Goal: Download file/media

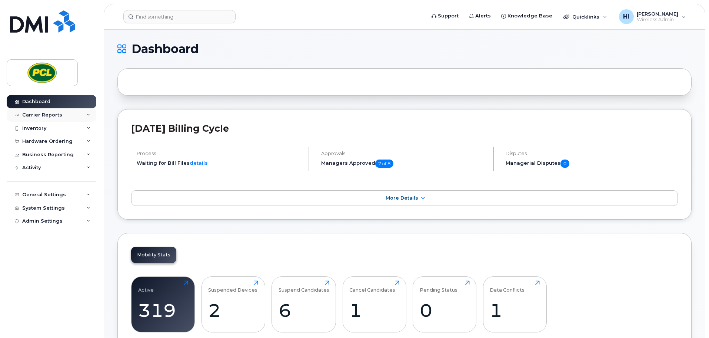
click at [44, 115] on div "Carrier Reports" at bounding box center [42, 115] width 40 height 6
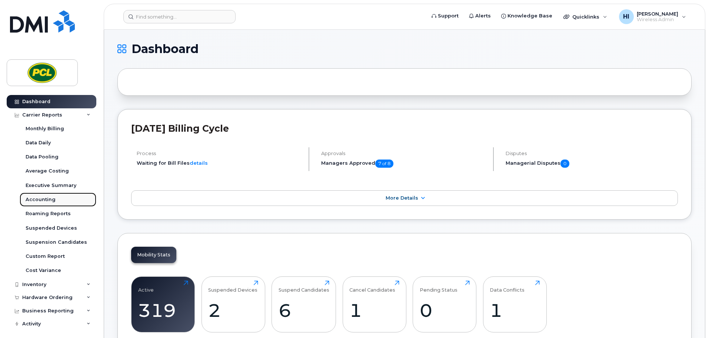
click at [38, 198] on div "Accounting" at bounding box center [41, 199] width 30 height 7
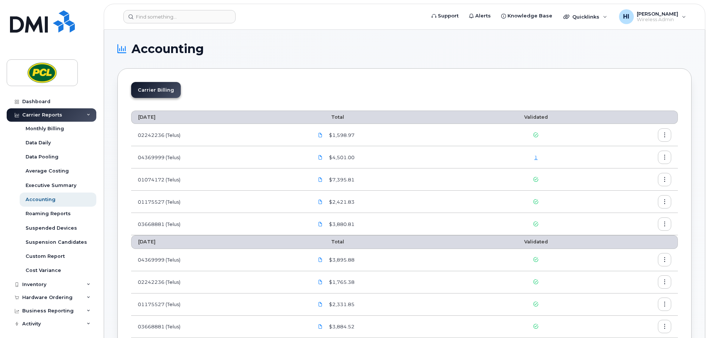
click at [537, 158] on link "1" at bounding box center [535, 157] width 3 height 6
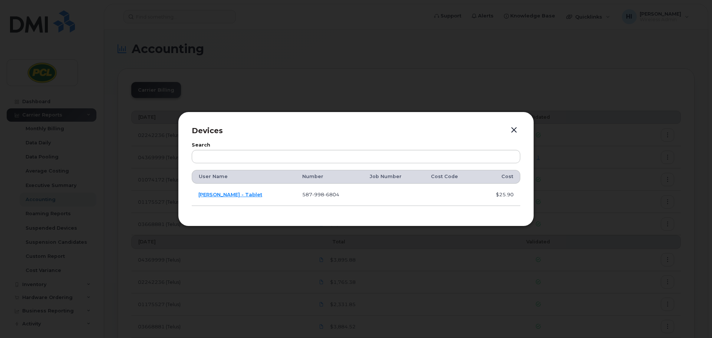
click at [514, 130] on button "button" at bounding box center [513, 130] width 11 height 10
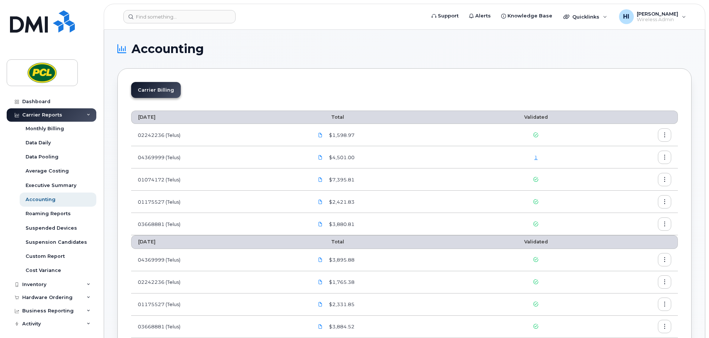
click at [665, 133] on icon "button" at bounding box center [665, 135] width 5 height 5
click at [628, 165] on span "Download" at bounding box center [631, 165] width 29 height 7
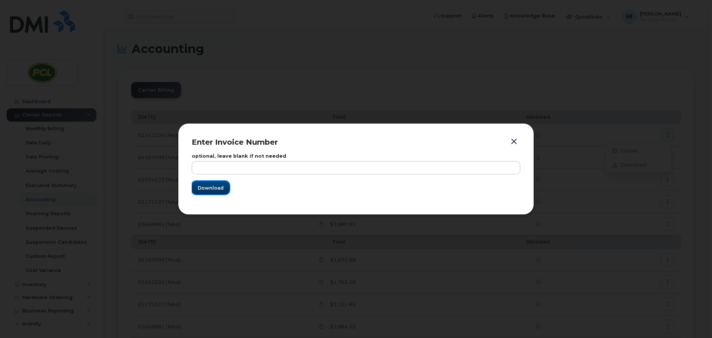
click at [213, 185] on span "Download" at bounding box center [211, 187] width 26 height 7
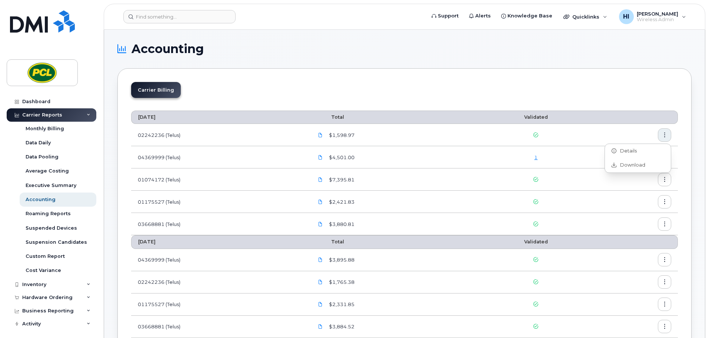
click at [666, 156] on icon "button" at bounding box center [665, 157] width 5 height 5
click at [632, 185] on span "Download" at bounding box center [631, 187] width 29 height 7
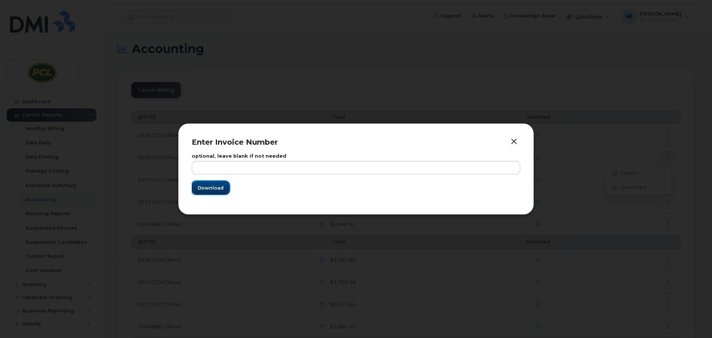
click at [213, 186] on span "Download" at bounding box center [211, 187] width 26 height 7
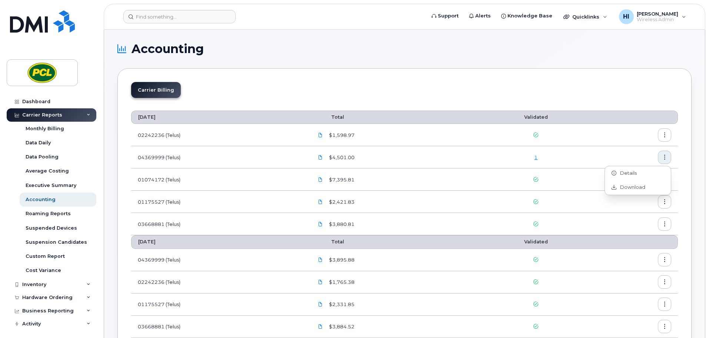
click at [667, 180] on icon "button" at bounding box center [665, 179] width 5 height 5
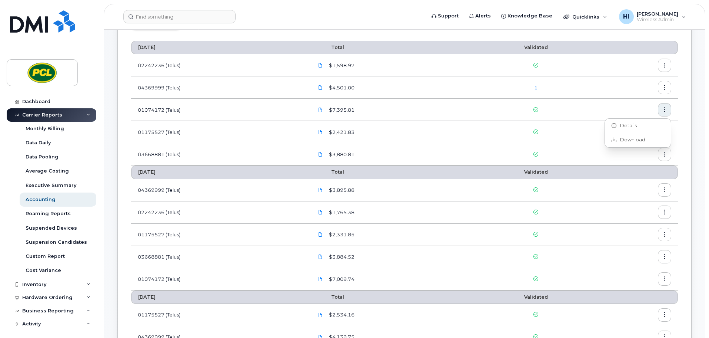
scroll to position [74, 0]
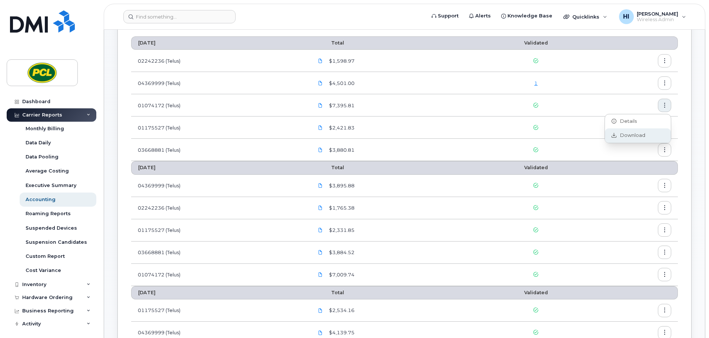
click at [637, 135] on span "Download" at bounding box center [631, 135] width 29 height 7
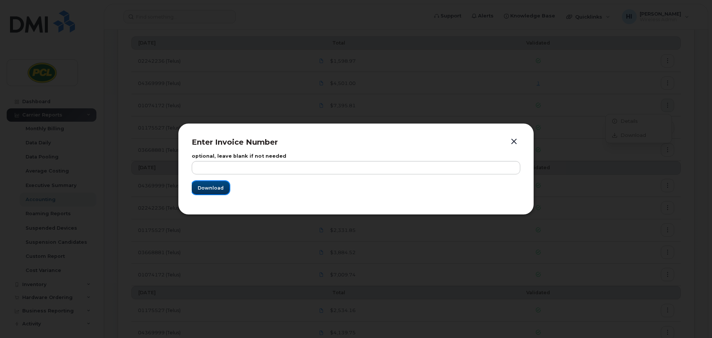
click at [210, 187] on span "Download" at bounding box center [211, 187] width 26 height 7
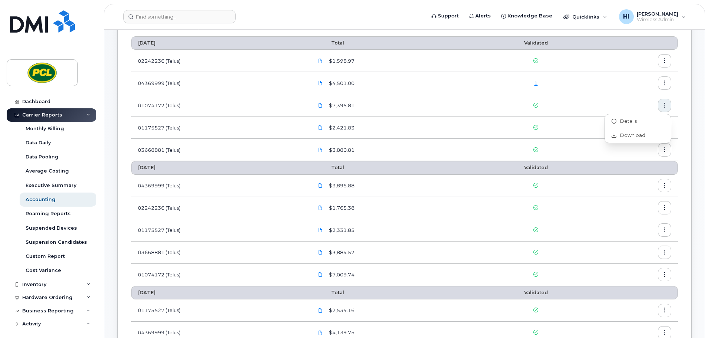
drag, startPoint x: 693, startPoint y: 90, endPoint x: 697, endPoint y: 100, distance: 10.8
click at [667, 127] on button "button" at bounding box center [664, 127] width 13 height 13
click at [633, 159] on span "Download" at bounding box center [631, 157] width 29 height 7
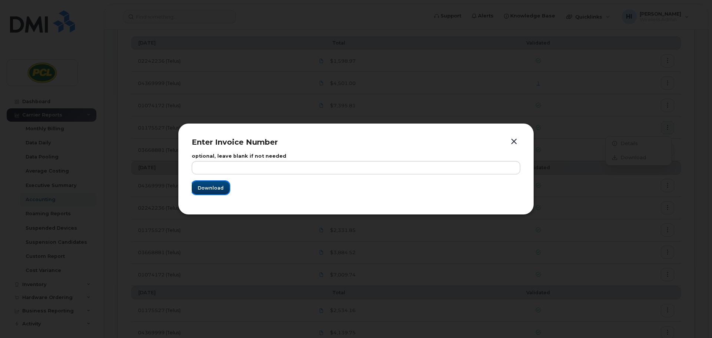
click at [209, 190] on span "Download" at bounding box center [211, 187] width 26 height 7
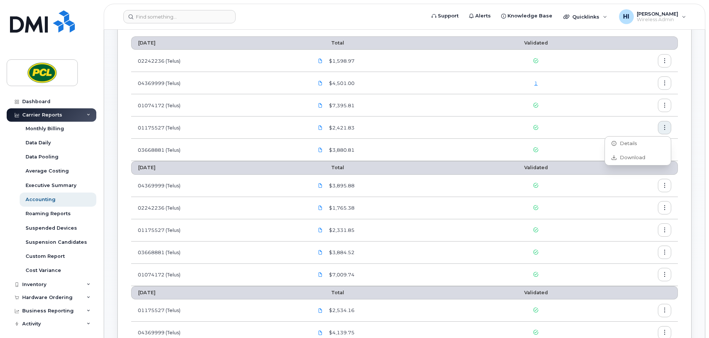
click at [668, 150] on button "button" at bounding box center [664, 149] width 13 height 13
click at [634, 180] on span "Download" at bounding box center [631, 179] width 29 height 7
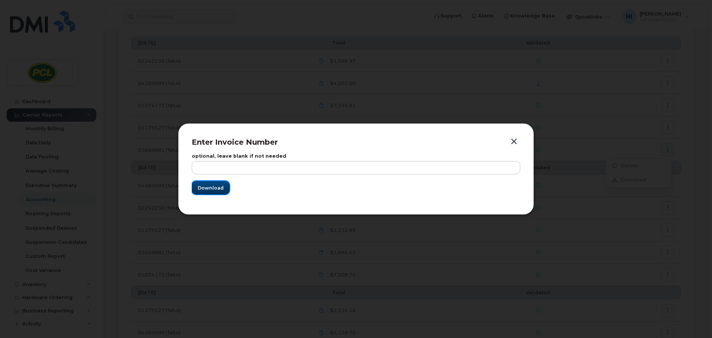
click at [214, 188] on span "Download" at bounding box center [211, 187] width 26 height 7
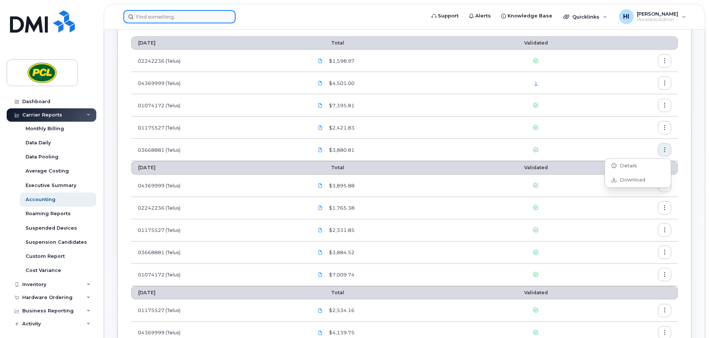
click at [150, 17] on input at bounding box center [179, 16] width 112 height 13
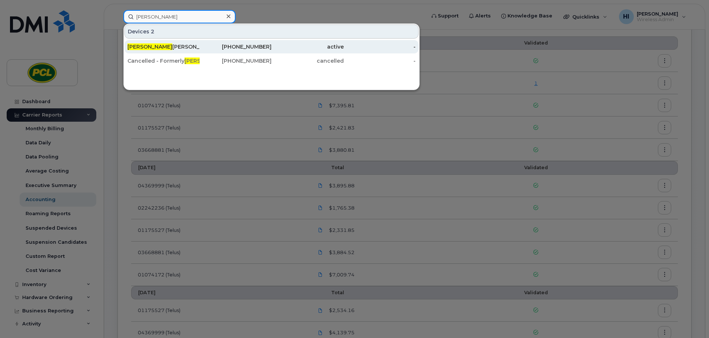
type input "jed"
click at [146, 48] on div "Jed Danyluk" at bounding box center [163, 46] width 72 height 7
